Goal: Task Accomplishment & Management: Use online tool/utility

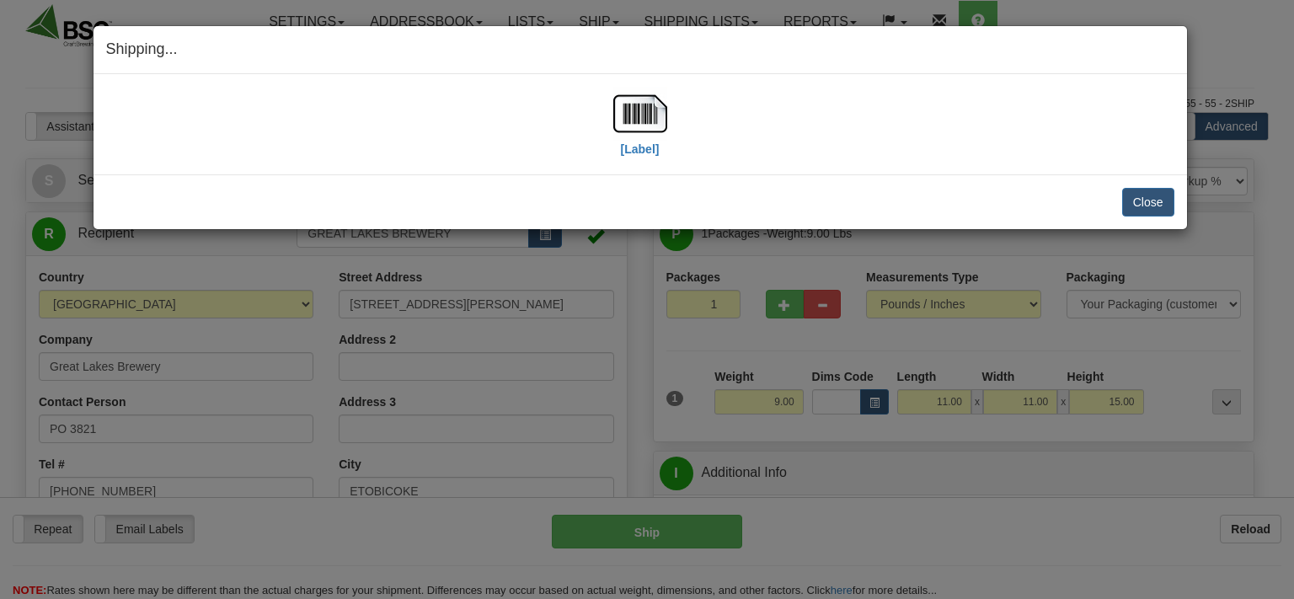
select select "0"
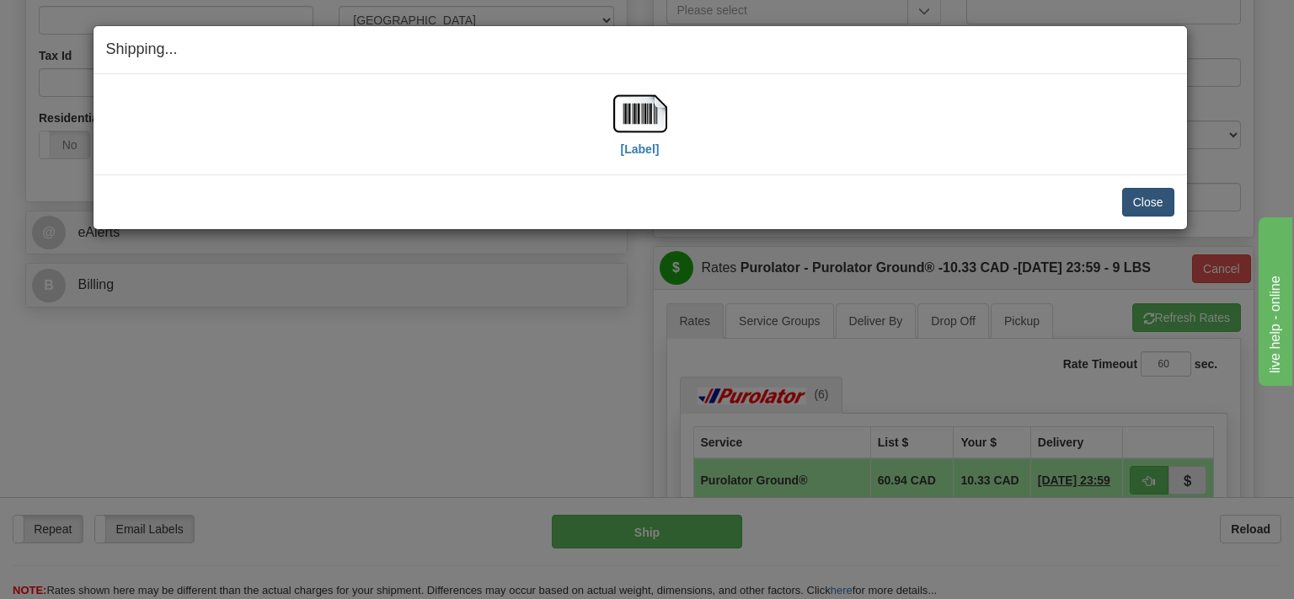
scroll to position [533, 0]
click at [1151, 189] on button "Close" at bounding box center [1148, 202] width 52 height 29
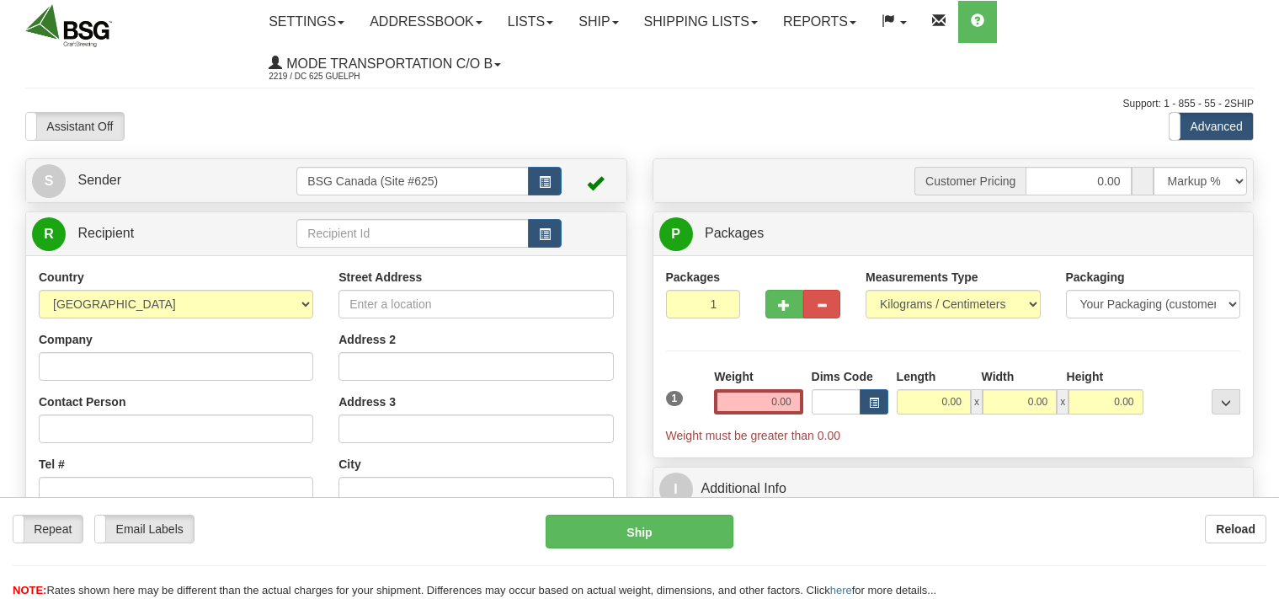
click at [335, 233] on input "text" at bounding box center [412, 233] width 232 height 29
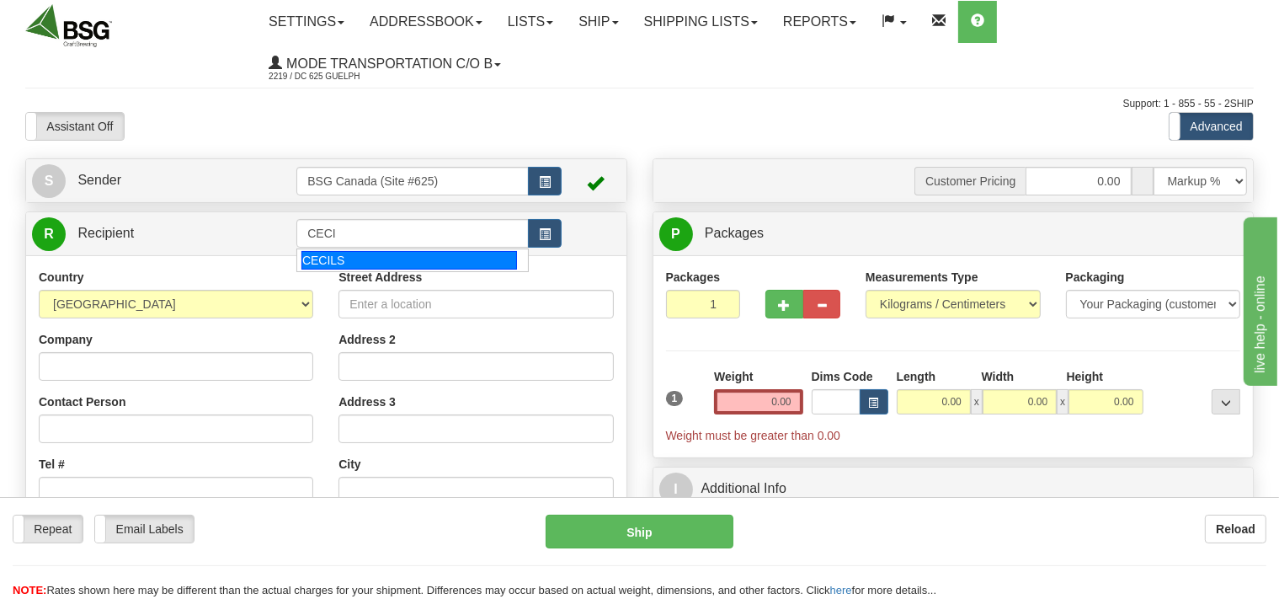
click at [302, 259] on div "CECILS" at bounding box center [409, 260] width 216 height 19
type input "CECILS"
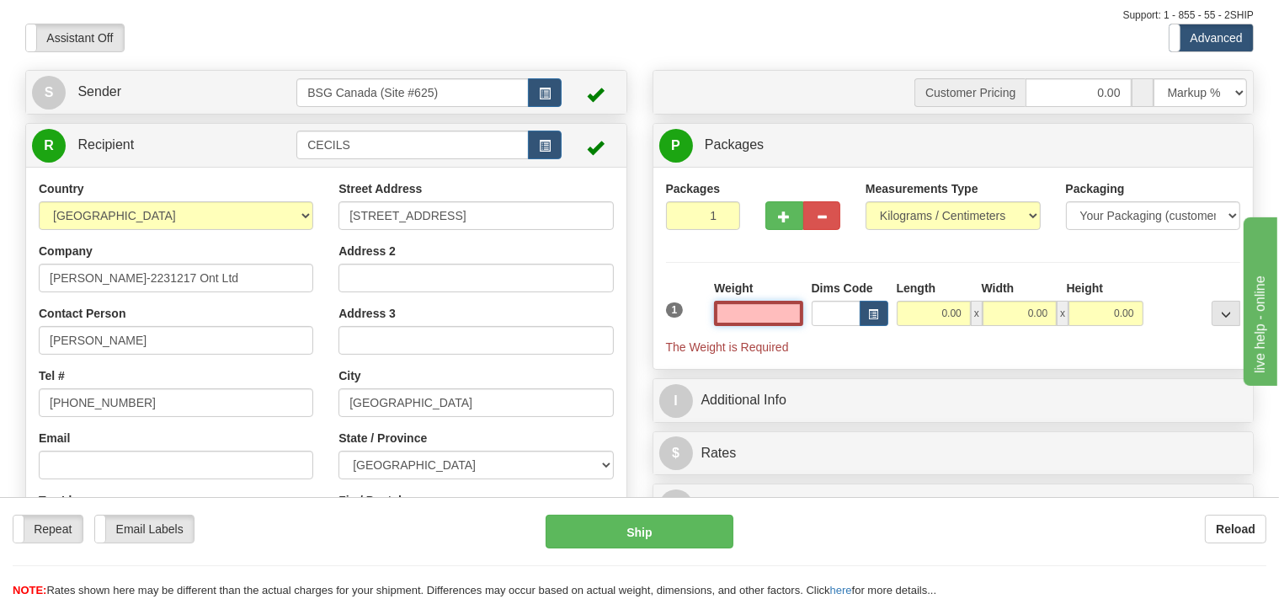
scroll to position [178, 0]
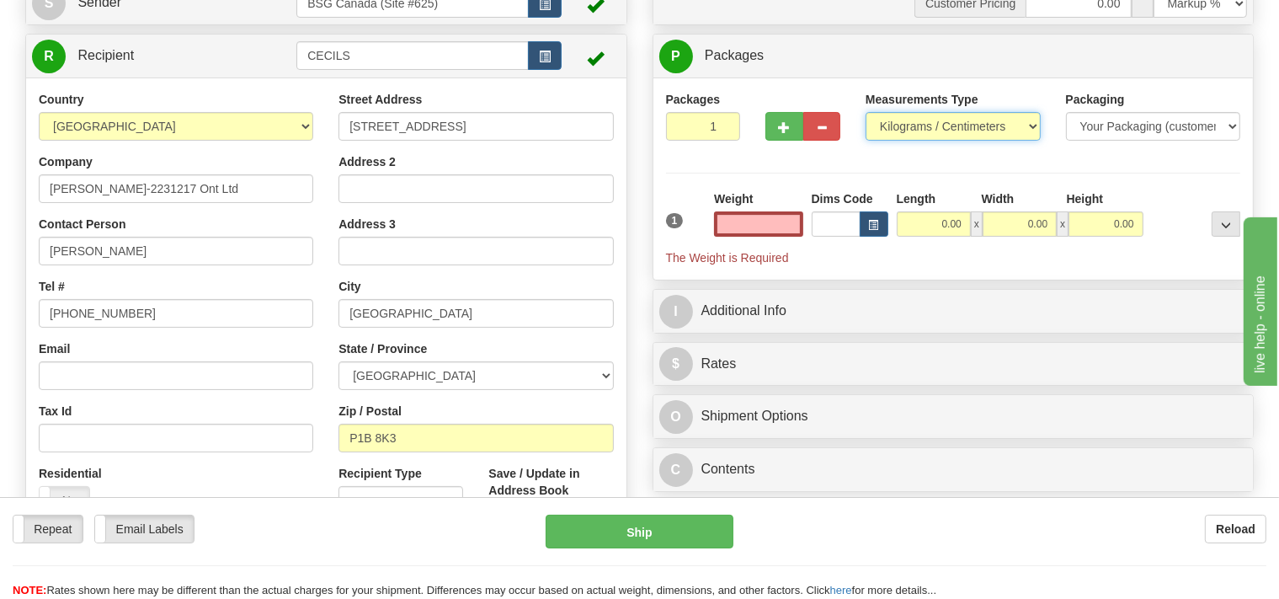
type input "0.00"
click at [866, 112] on select "Pounds / Inches Kilograms / Centimeters" at bounding box center [953, 126] width 175 height 29
select select "0"
click option "Pounds / Inches" at bounding box center [0, 0] width 0 height 0
click at [756, 229] on input "0.00" at bounding box center [758, 223] width 88 height 25
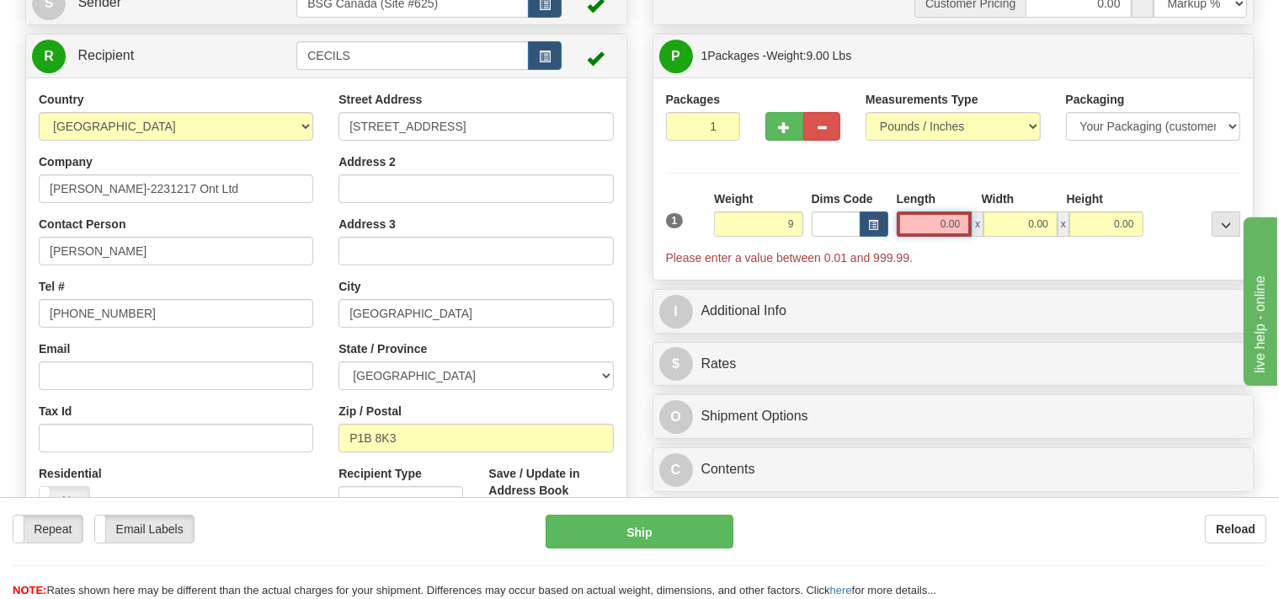
type input "9.00"
click at [922, 224] on input "0.00" at bounding box center [935, 223] width 76 height 25
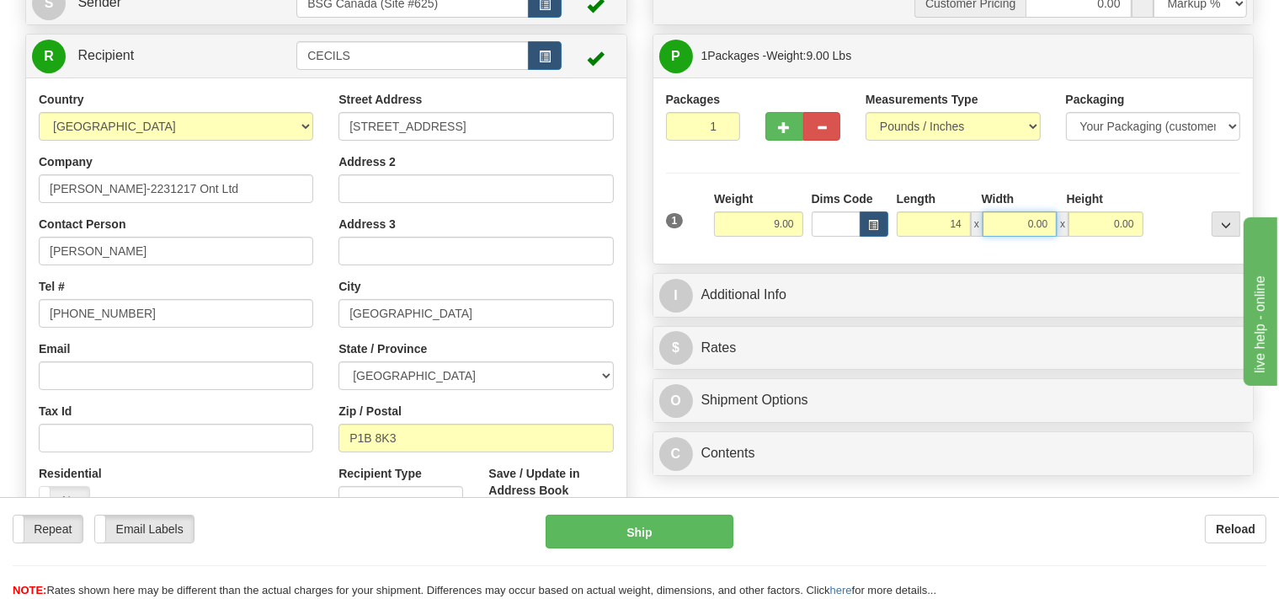
type input "14.00"
click at [1001, 214] on input "0.00" at bounding box center [1020, 223] width 74 height 25
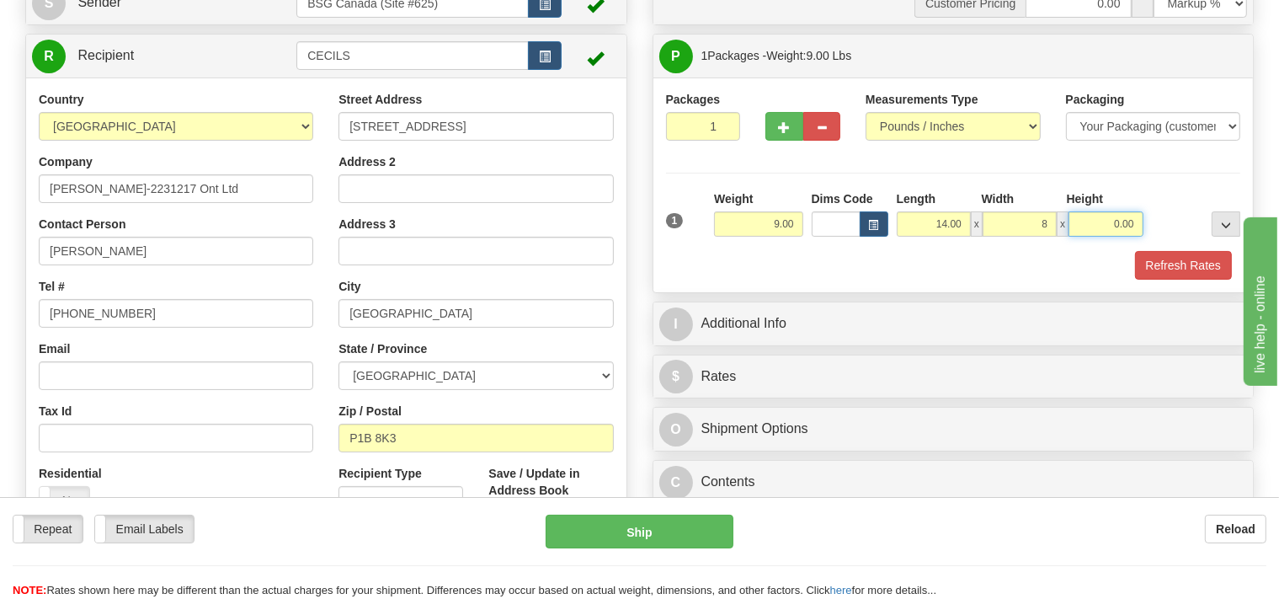
type input "8.00"
click at [1096, 225] on input "0.00" at bounding box center [1106, 223] width 74 height 25
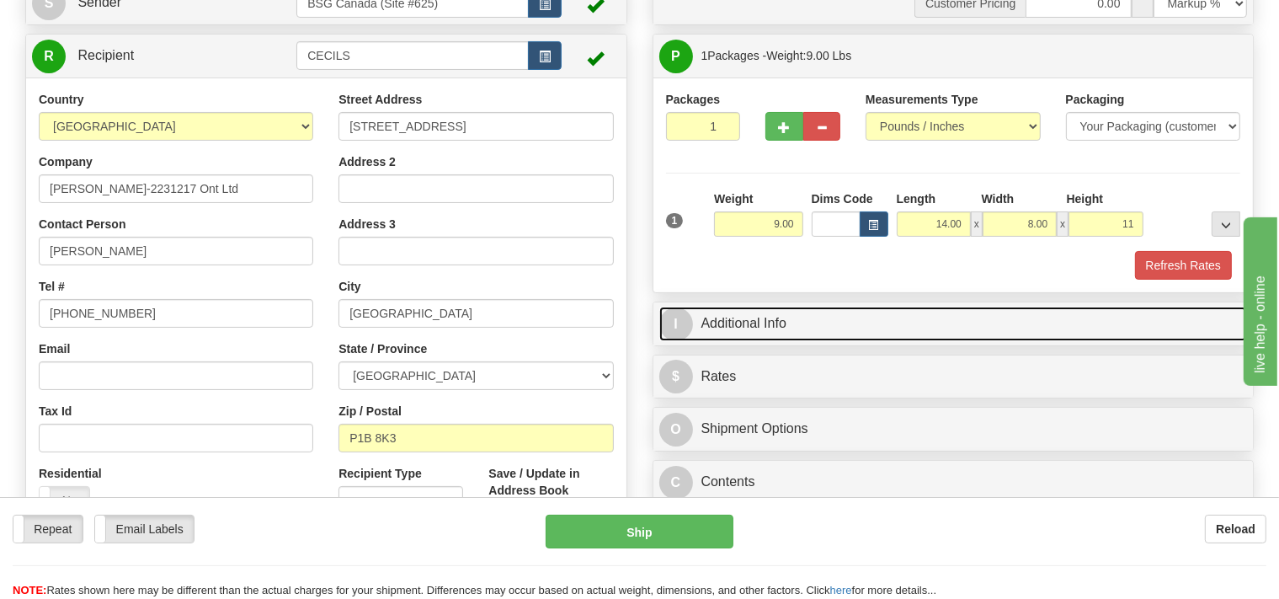
type input "11.00"
click at [822, 334] on link "I Additional Info" at bounding box center [953, 324] width 589 height 35
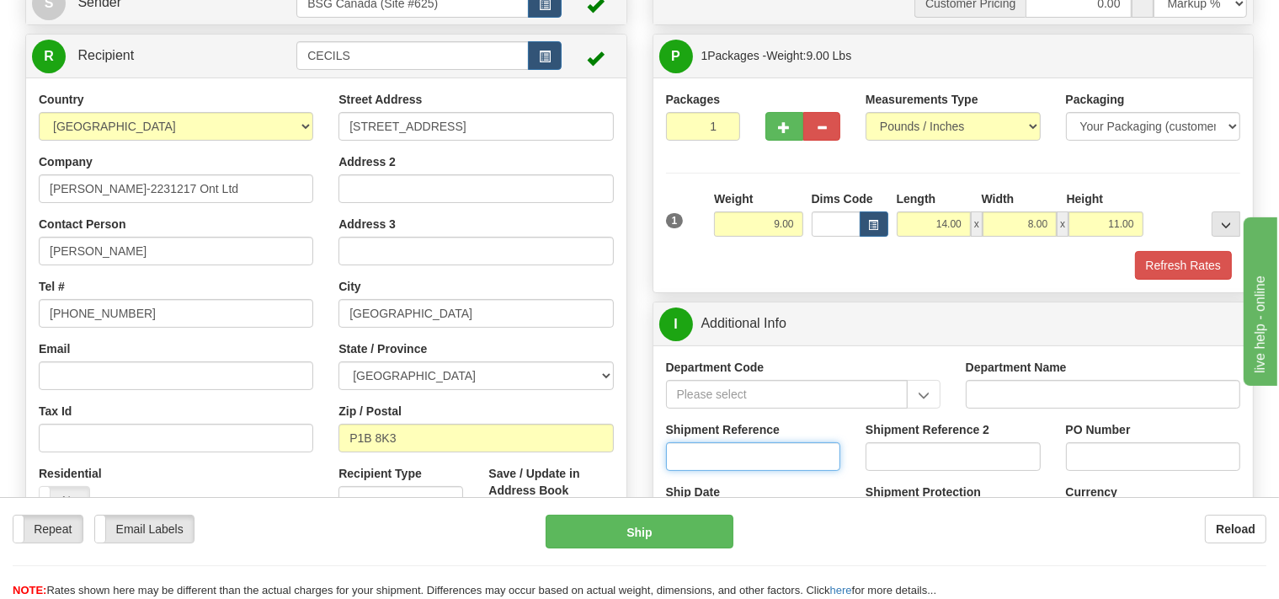
click at [740, 456] on input "Shipment Reference" at bounding box center [753, 456] width 175 height 29
type input "SO170-148959"
click at [1159, 268] on button "Refresh Rates" at bounding box center [1183, 265] width 97 height 29
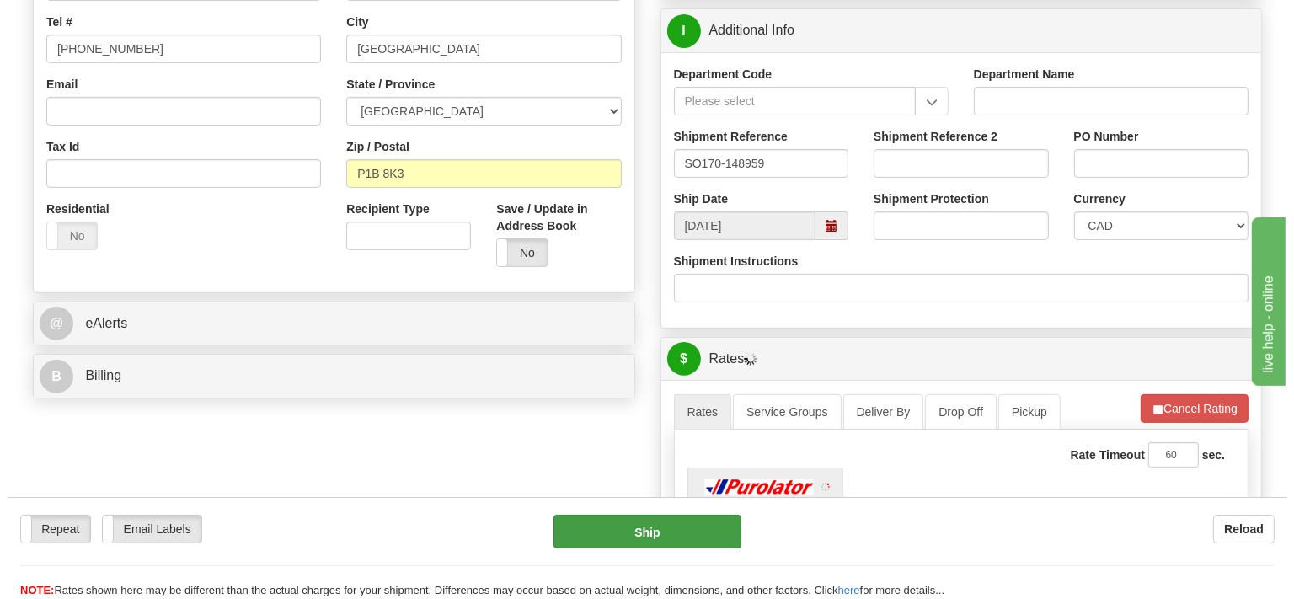
scroll to position [533, 0]
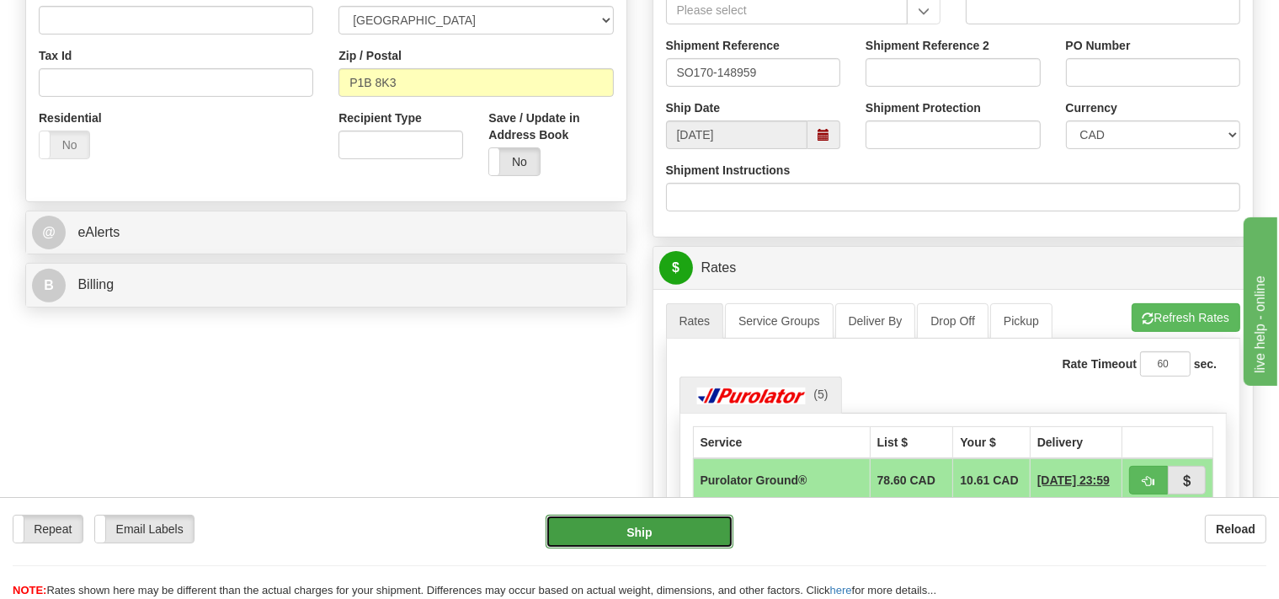
click at [686, 525] on button "Ship" at bounding box center [640, 532] width 188 height 34
type input "260"
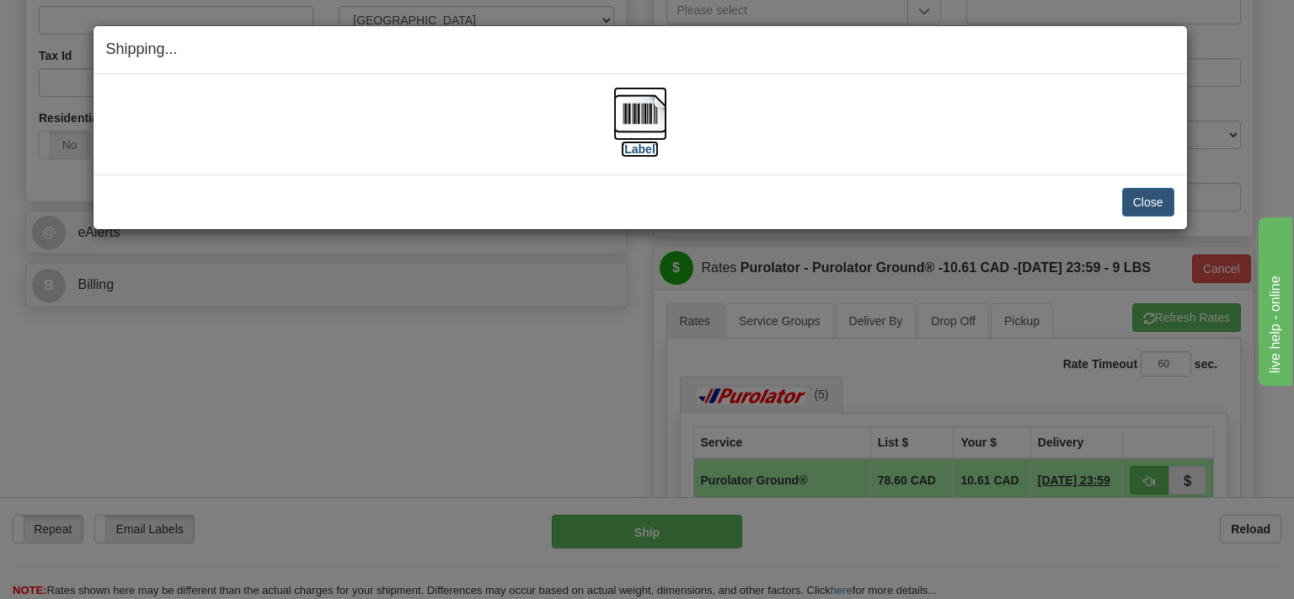
click at [634, 115] on img at bounding box center [640, 114] width 54 height 54
